Goal: Navigation & Orientation: Find specific page/section

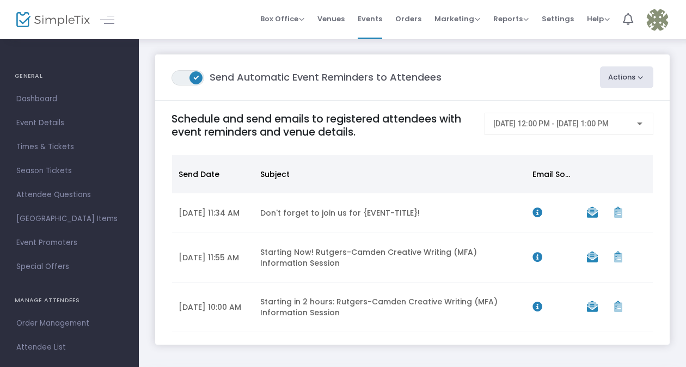
scroll to position [60, 0]
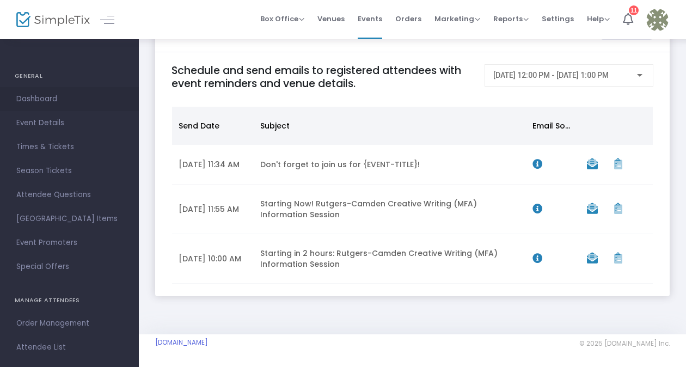
click at [48, 101] on span "Dashboard" at bounding box center [69, 99] width 106 height 14
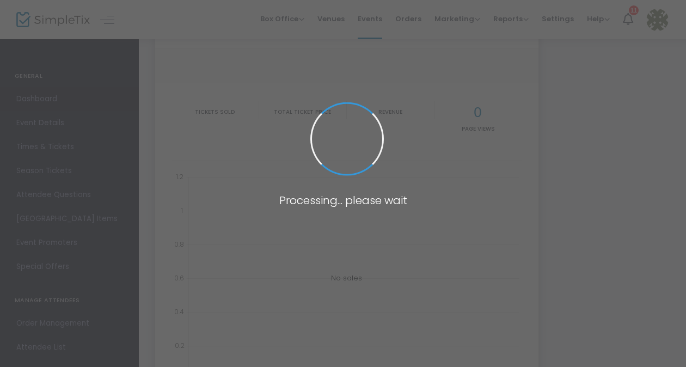
type input "https://www.simpletix.com/e/rutgers-camden-creative-writing-mfa-inform-tickets-…"
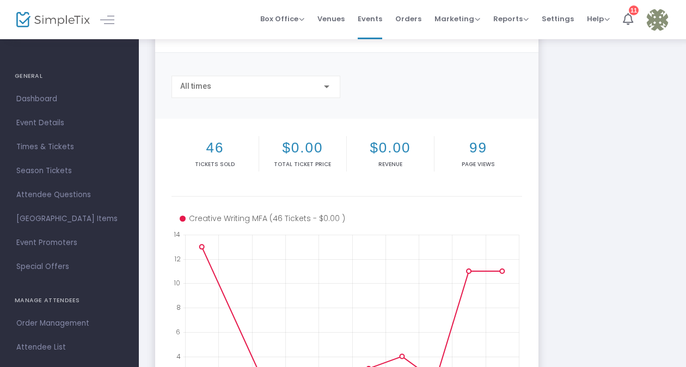
click at [68, 19] on img at bounding box center [53, 20] width 74 height 16
